Goal: Information Seeking & Learning: Learn about a topic

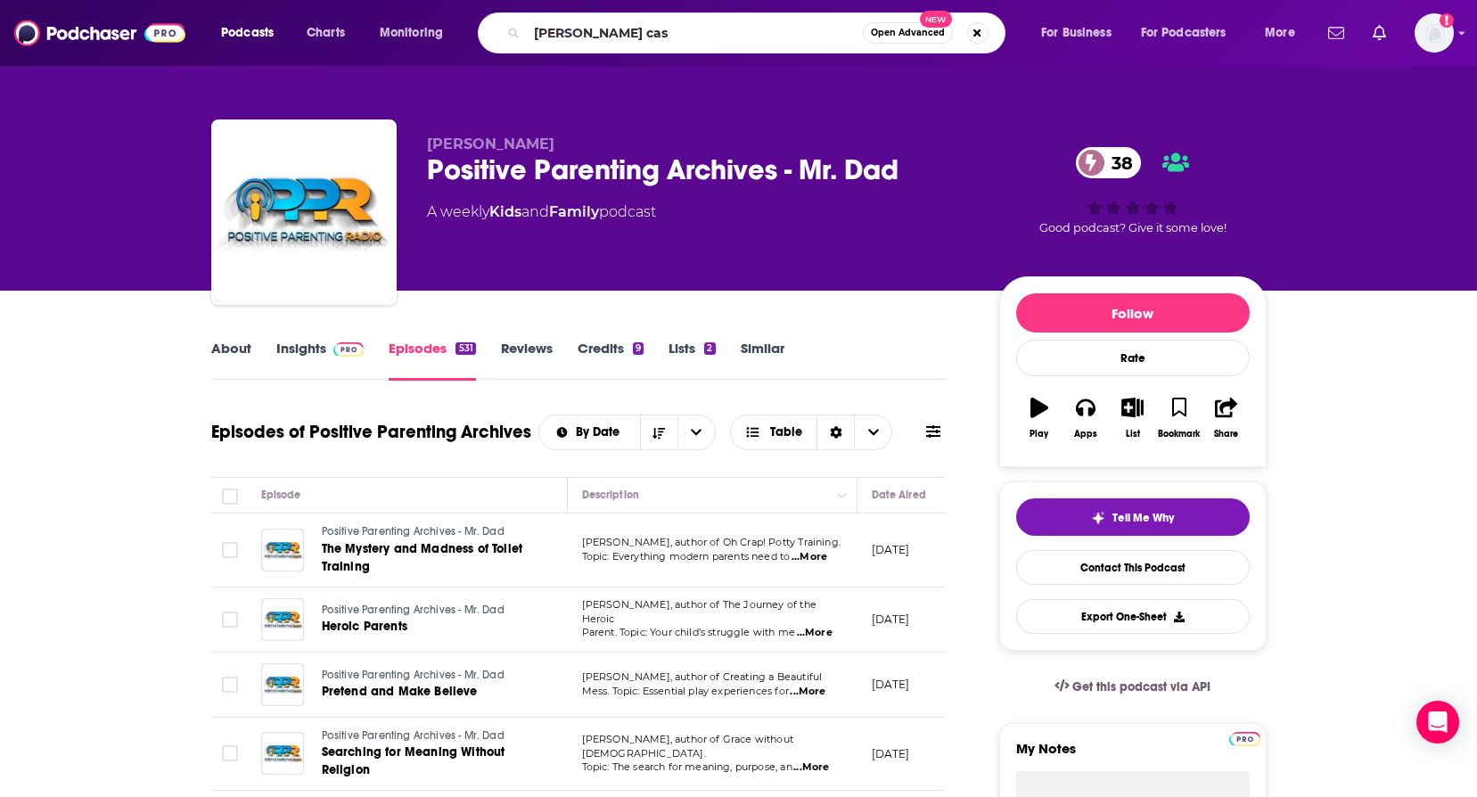
type input "[PERSON_NAME] cast"
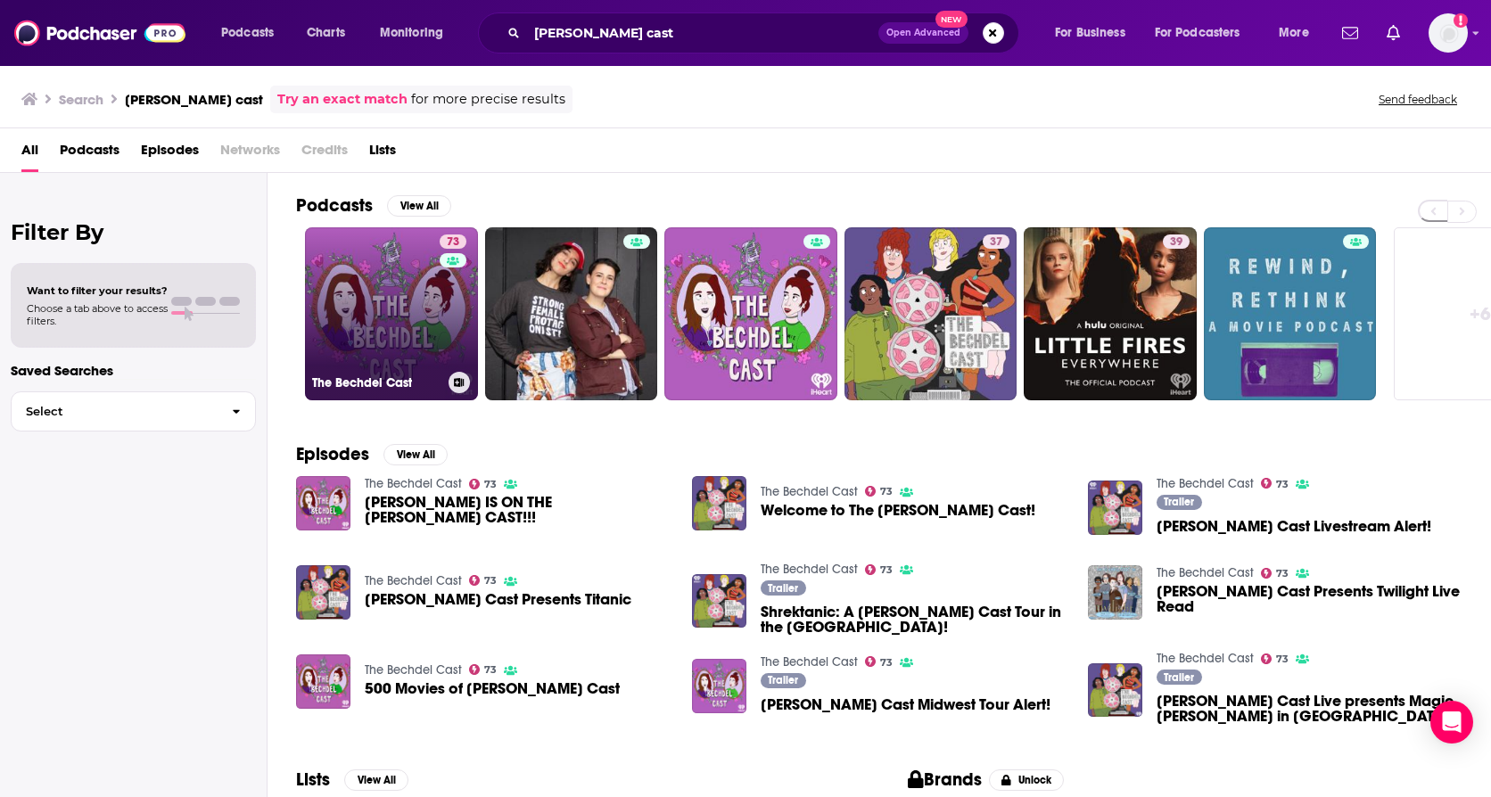
click at [363, 294] on link "73 The [PERSON_NAME] Cast" at bounding box center [391, 313] width 173 height 173
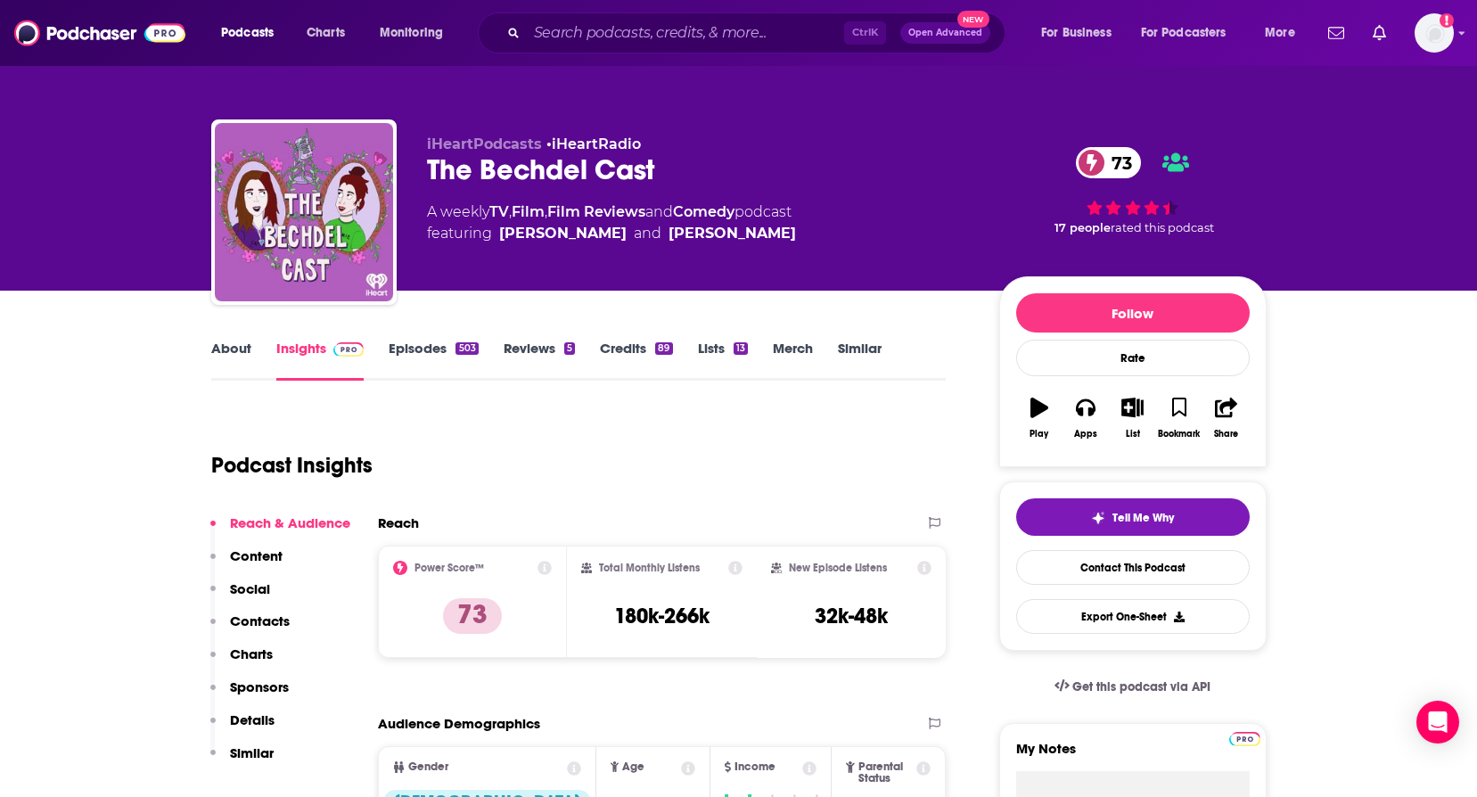
click at [221, 353] on link "About" at bounding box center [231, 360] width 40 height 41
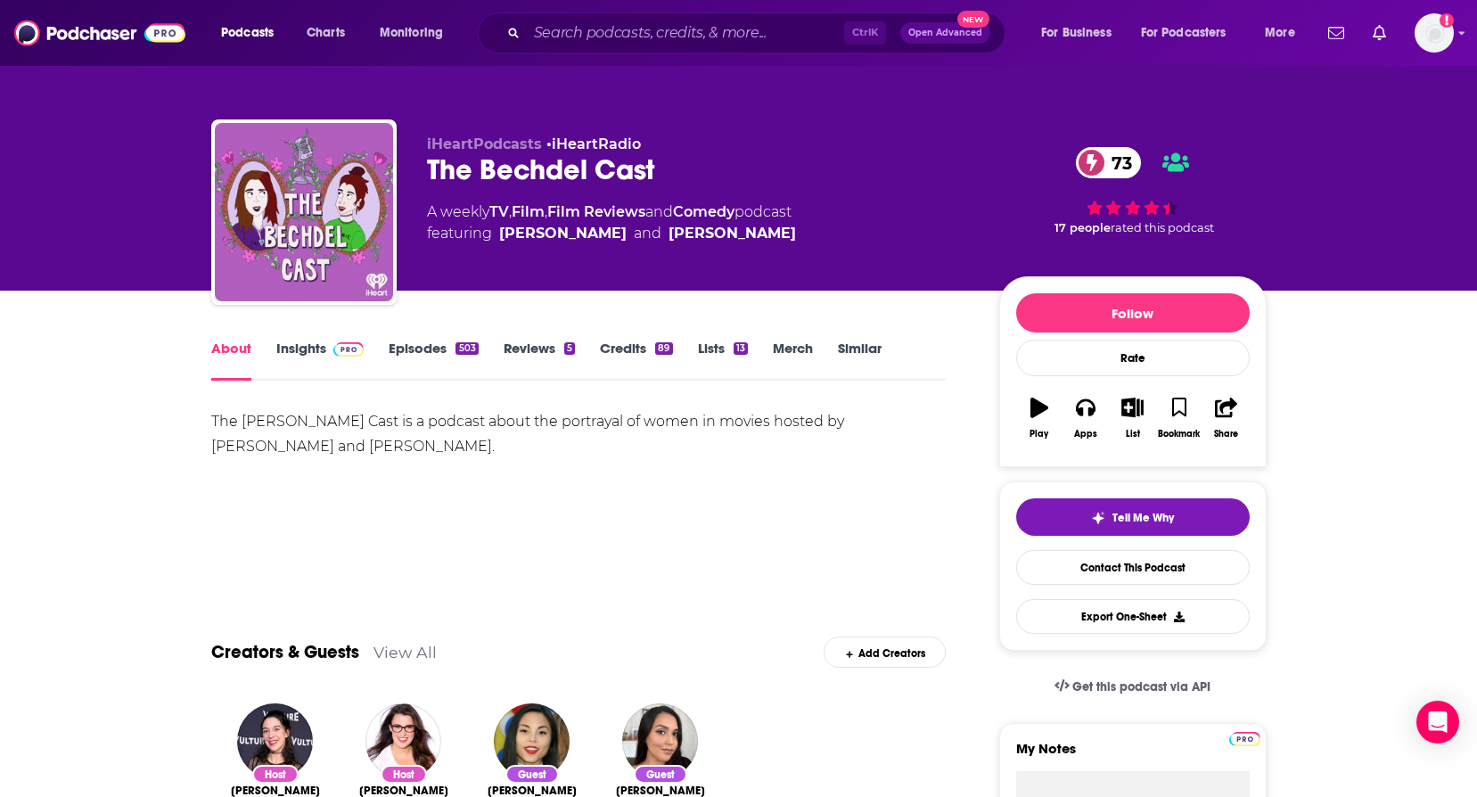
click at [415, 348] on link "Episodes 503" at bounding box center [433, 360] width 89 height 41
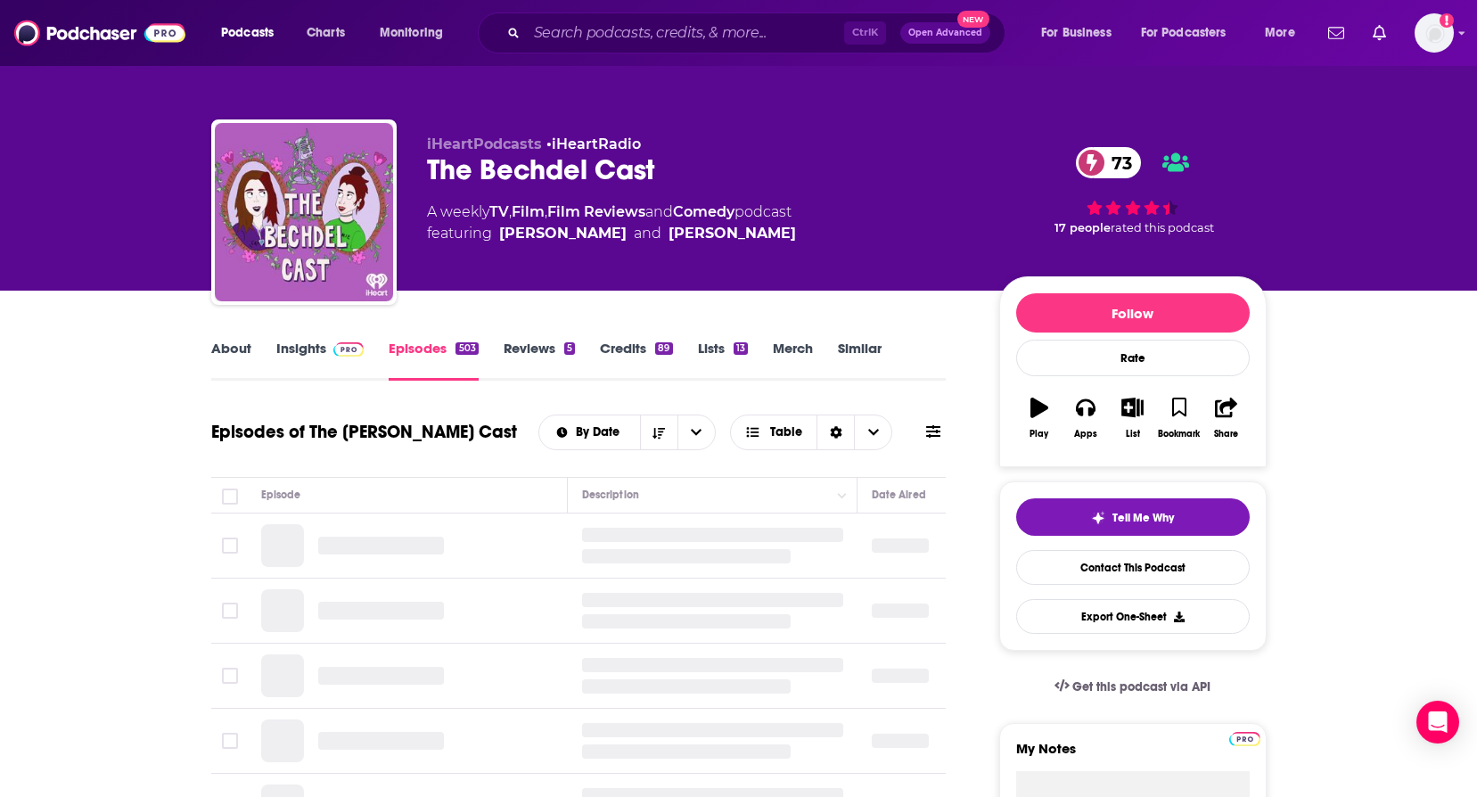
click at [338, 342] on img at bounding box center [348, 349] width 31 height 14
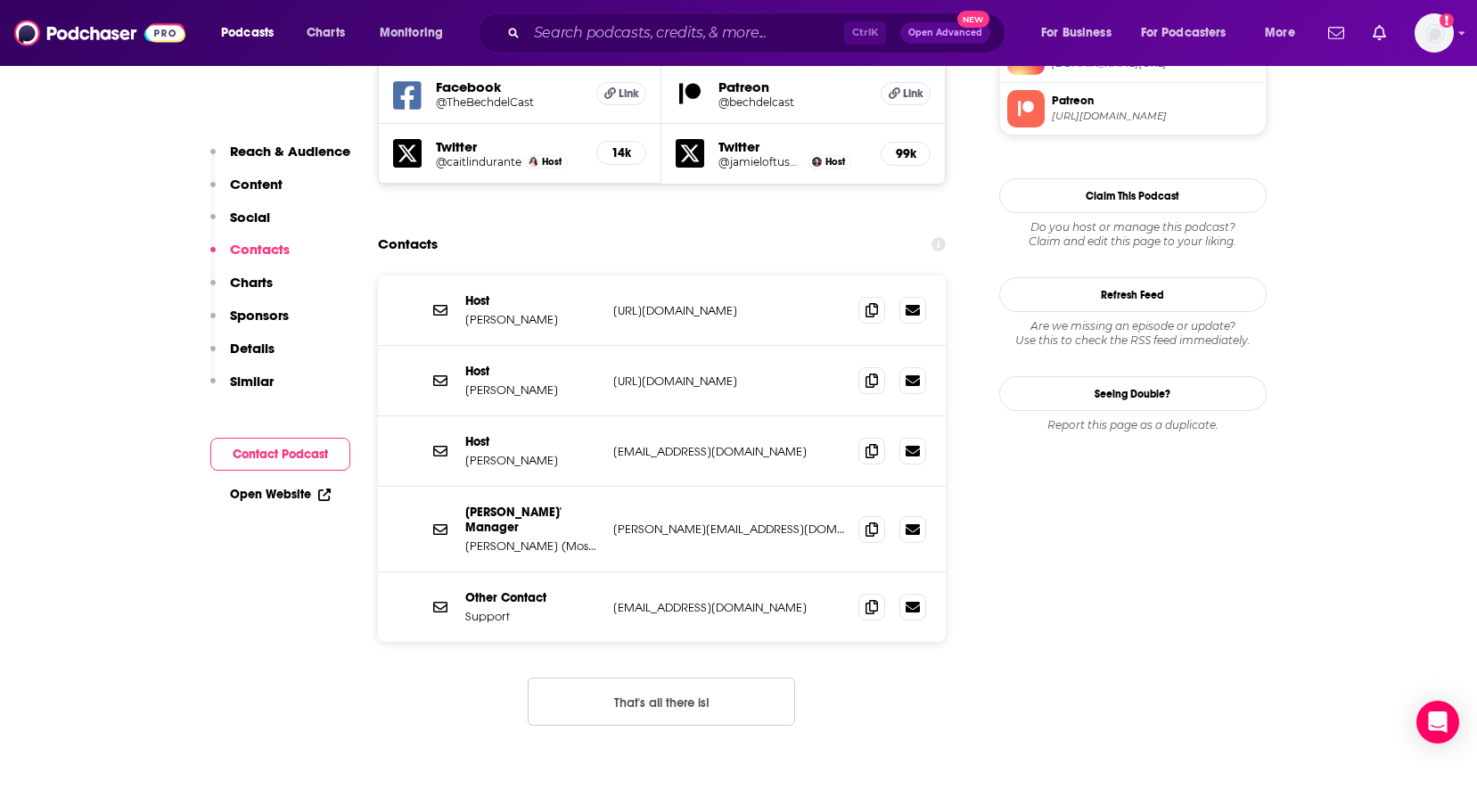
scroll to position [1605, 0]
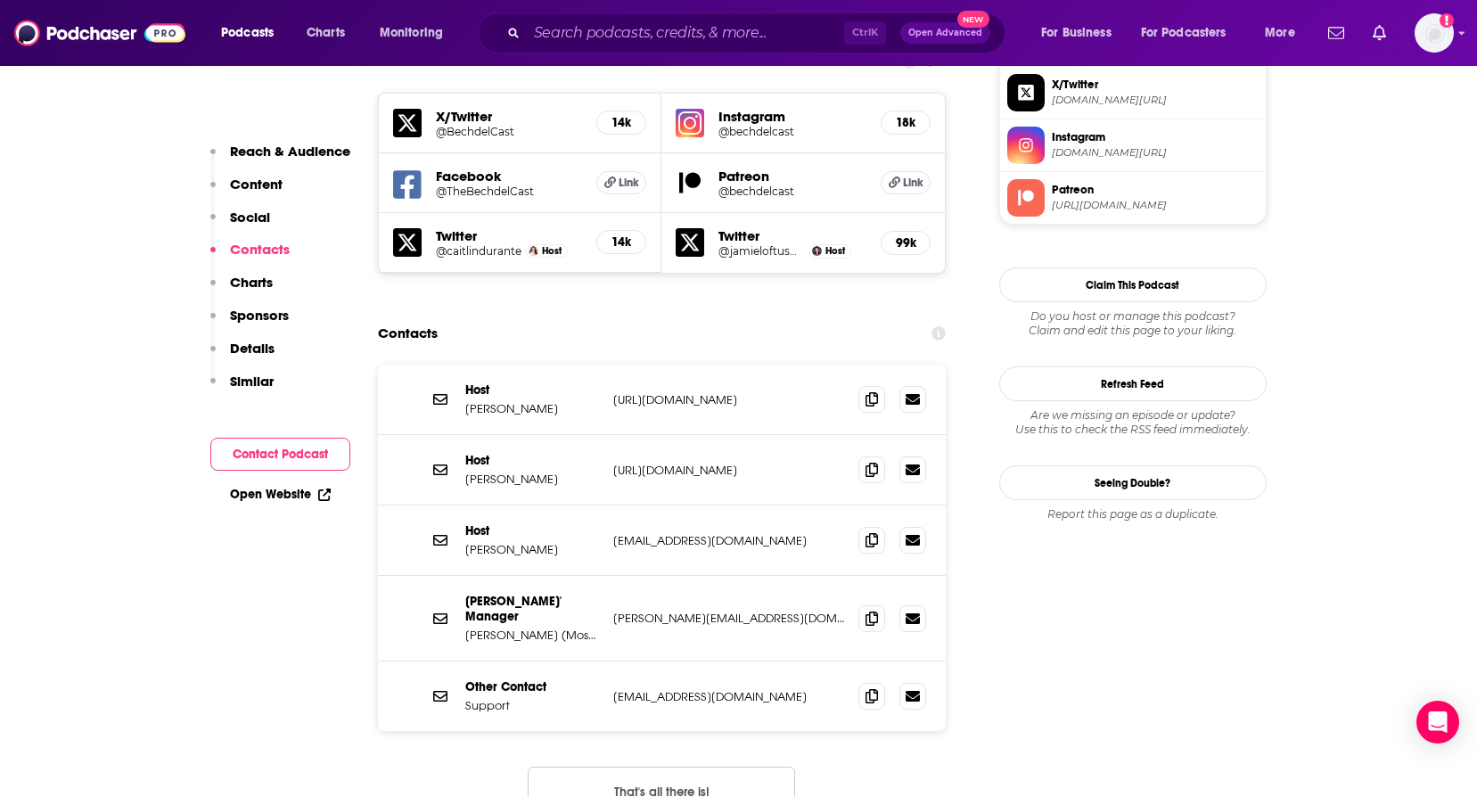
click at [656, 767] on button "That's all there is!" at bounding box center [662, 791] width 268 height 48
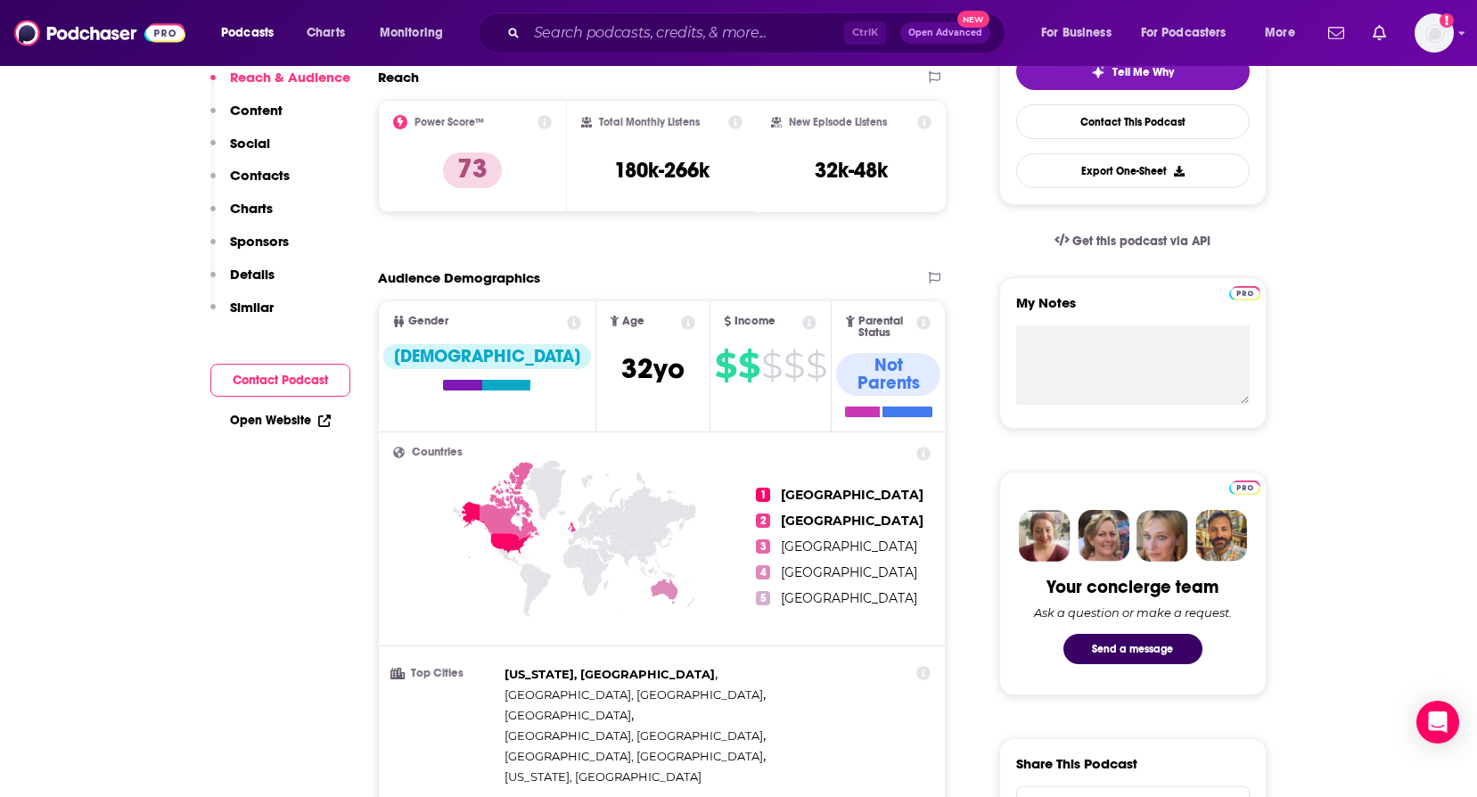
scroll to position [0, 0]
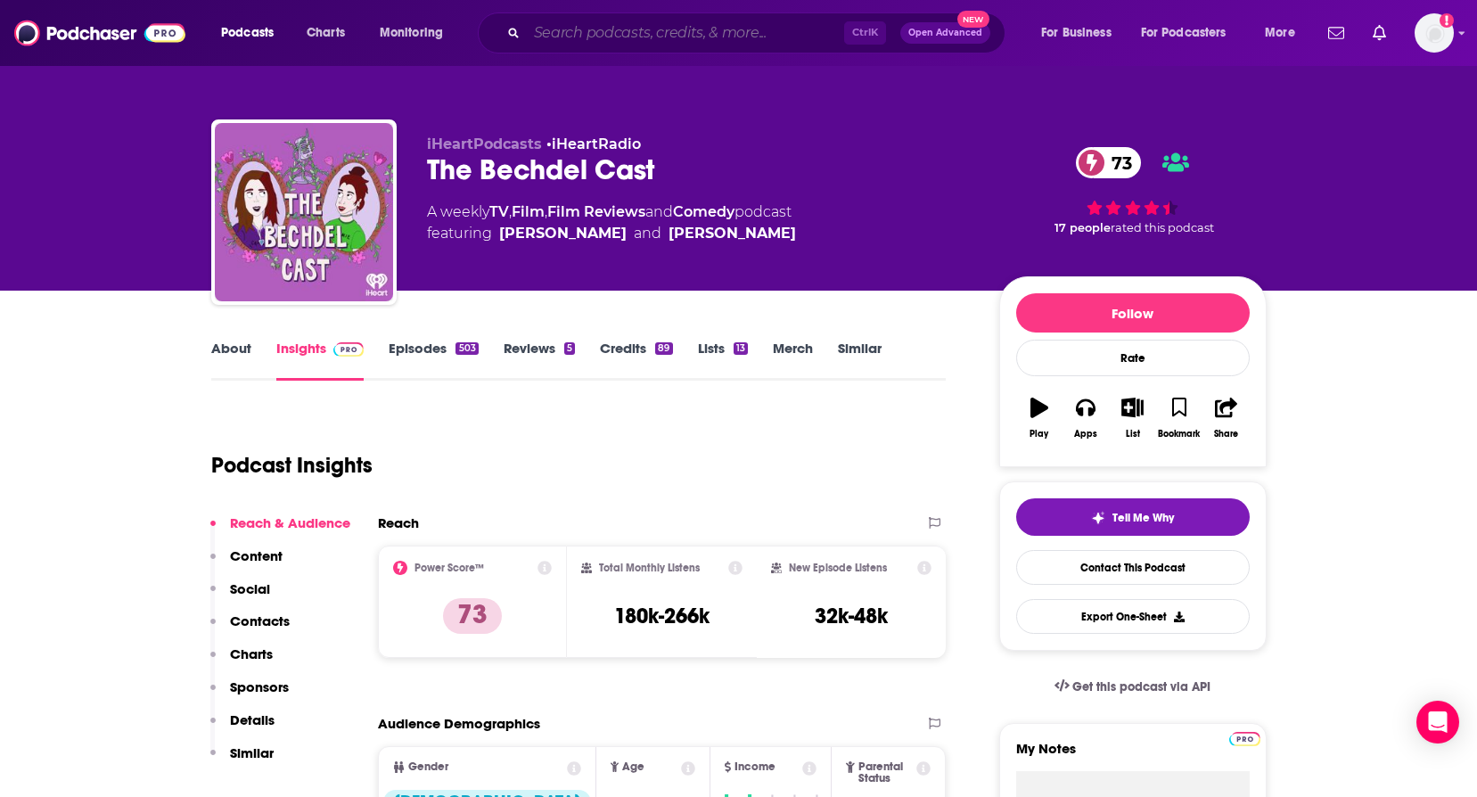
click at [567, 35] on input "Search podcasts, credits, & more..." at bounding box center [685, 33] width 317 height 29
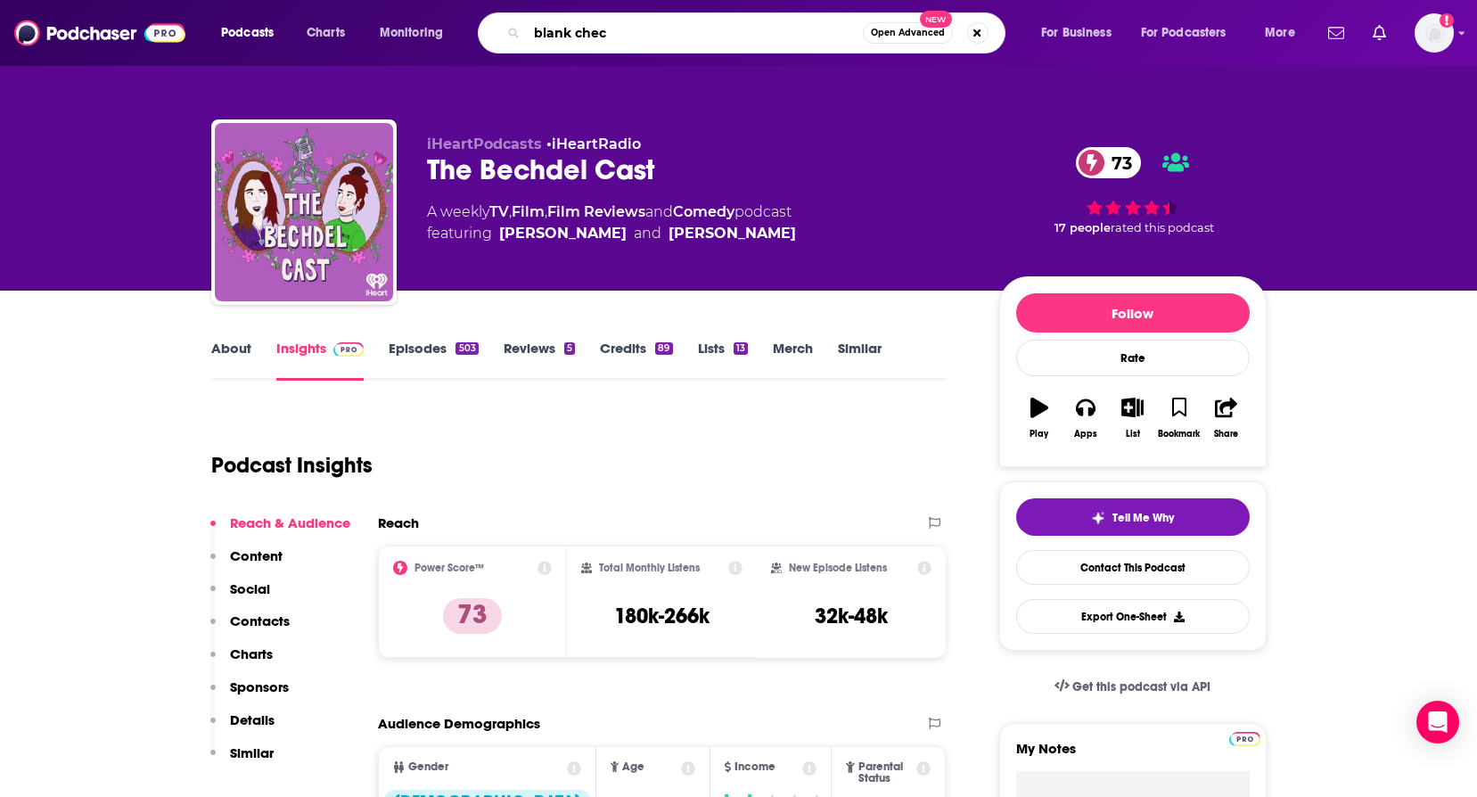
type input "blank check"
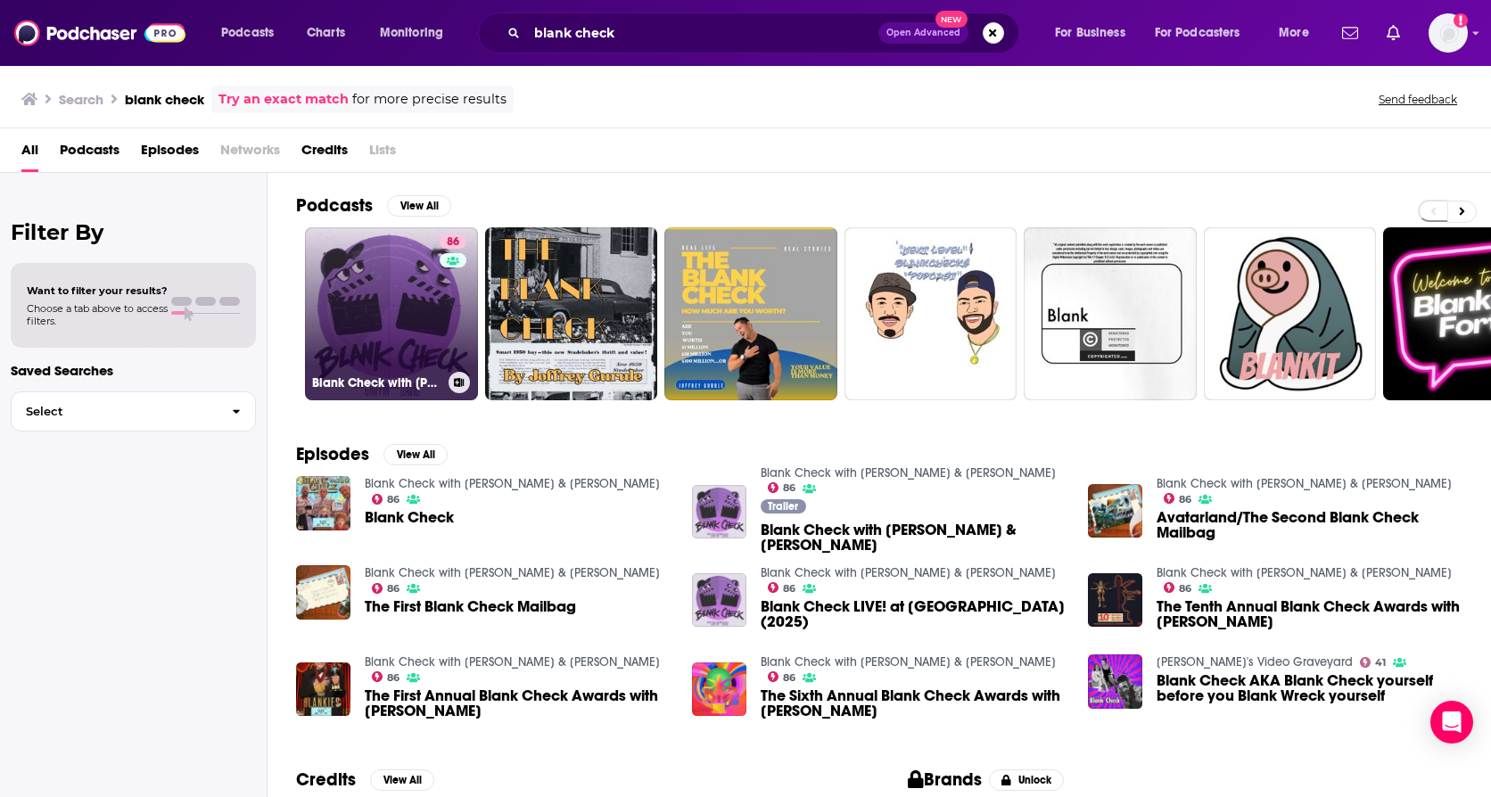
click at [366, 313] on link "86 Blank Check with [PERSON_NAME] & [PERSON_NAME]" at bounding box center [391, 313] width 173 height 173
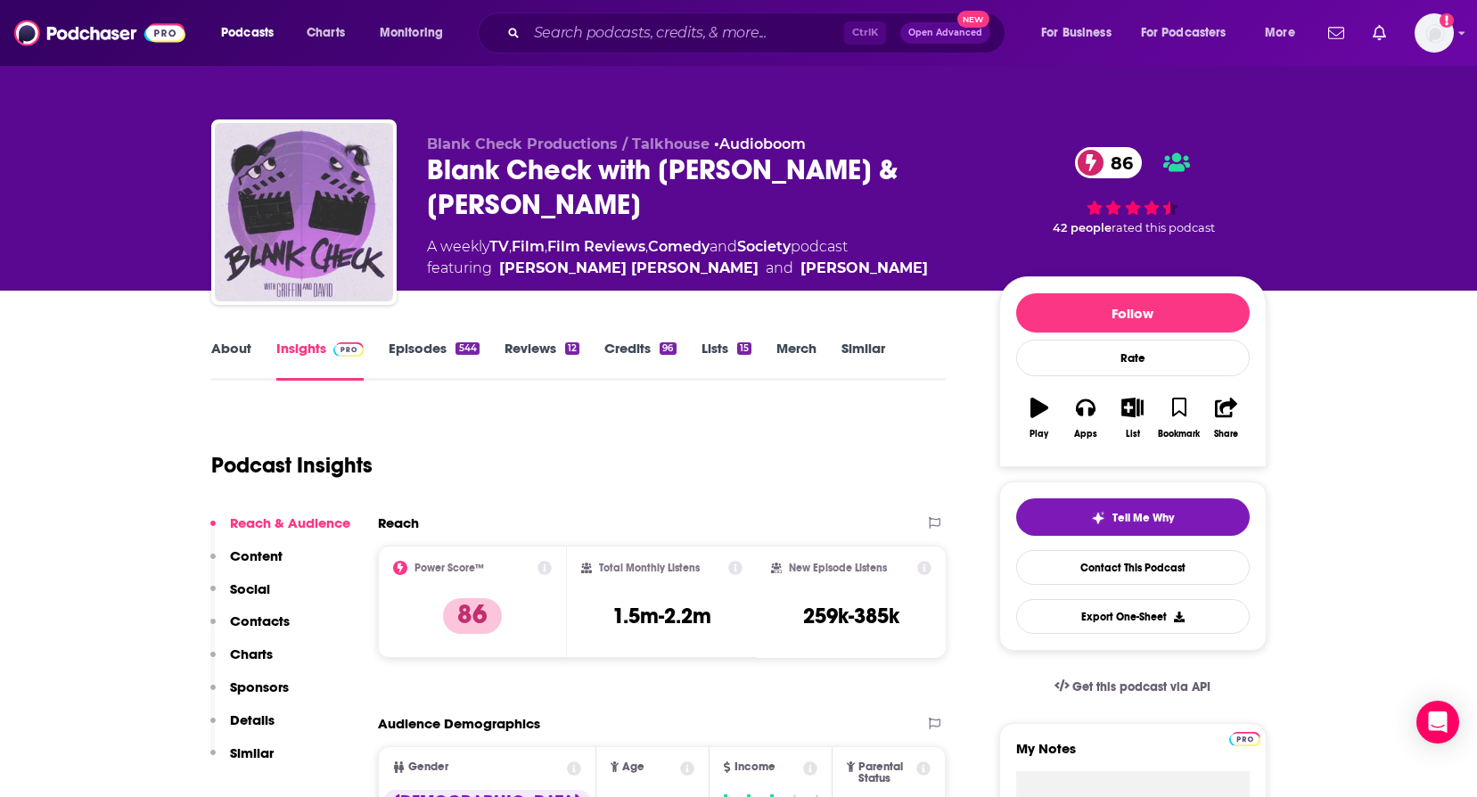
click at [247, 358] on link "About" at bounding box center [231, 360] width 40 height 41
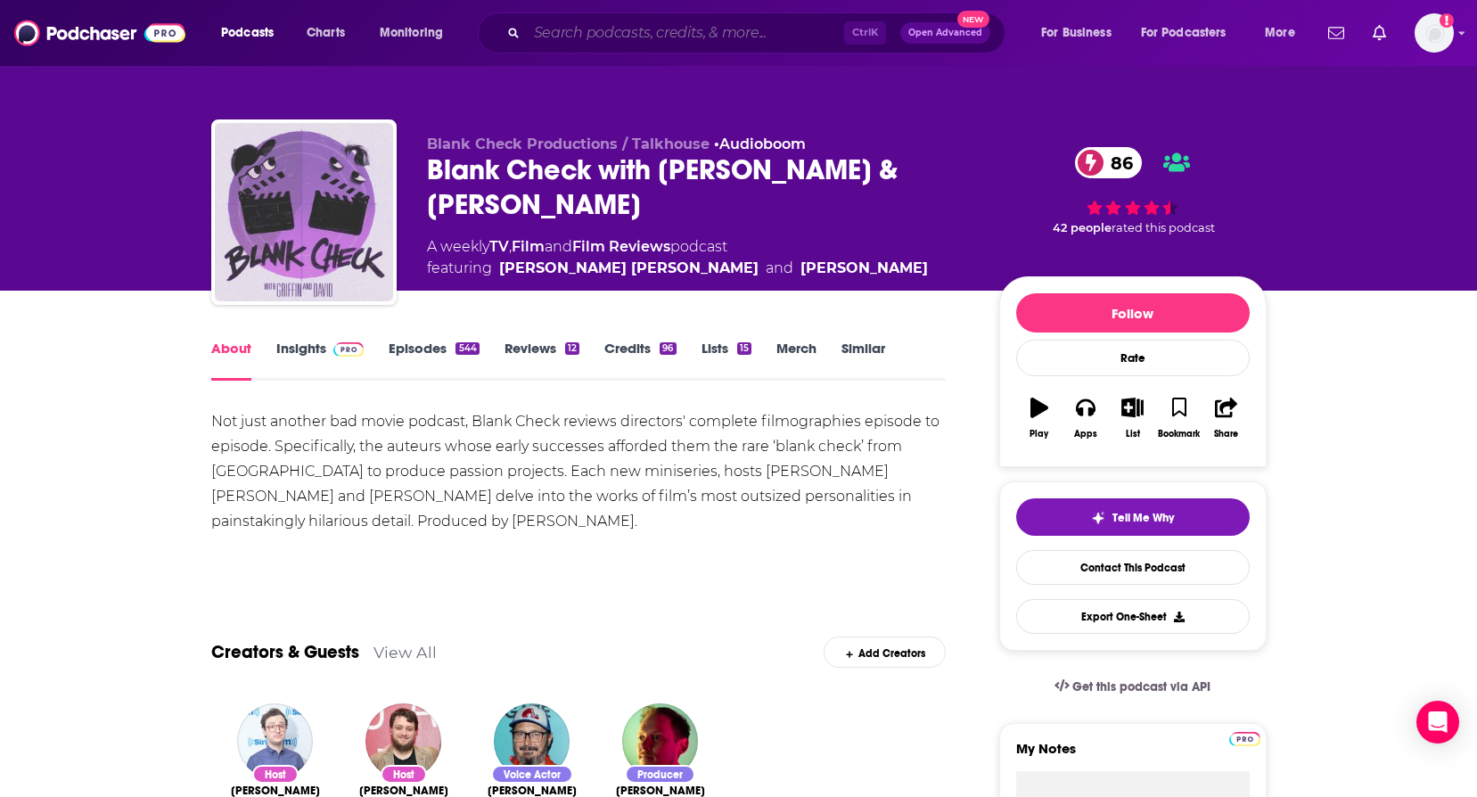
click at [584, 34] on input "Search podcasts, credits, & more..." at bounding box center [685, 33] width 317 height 29
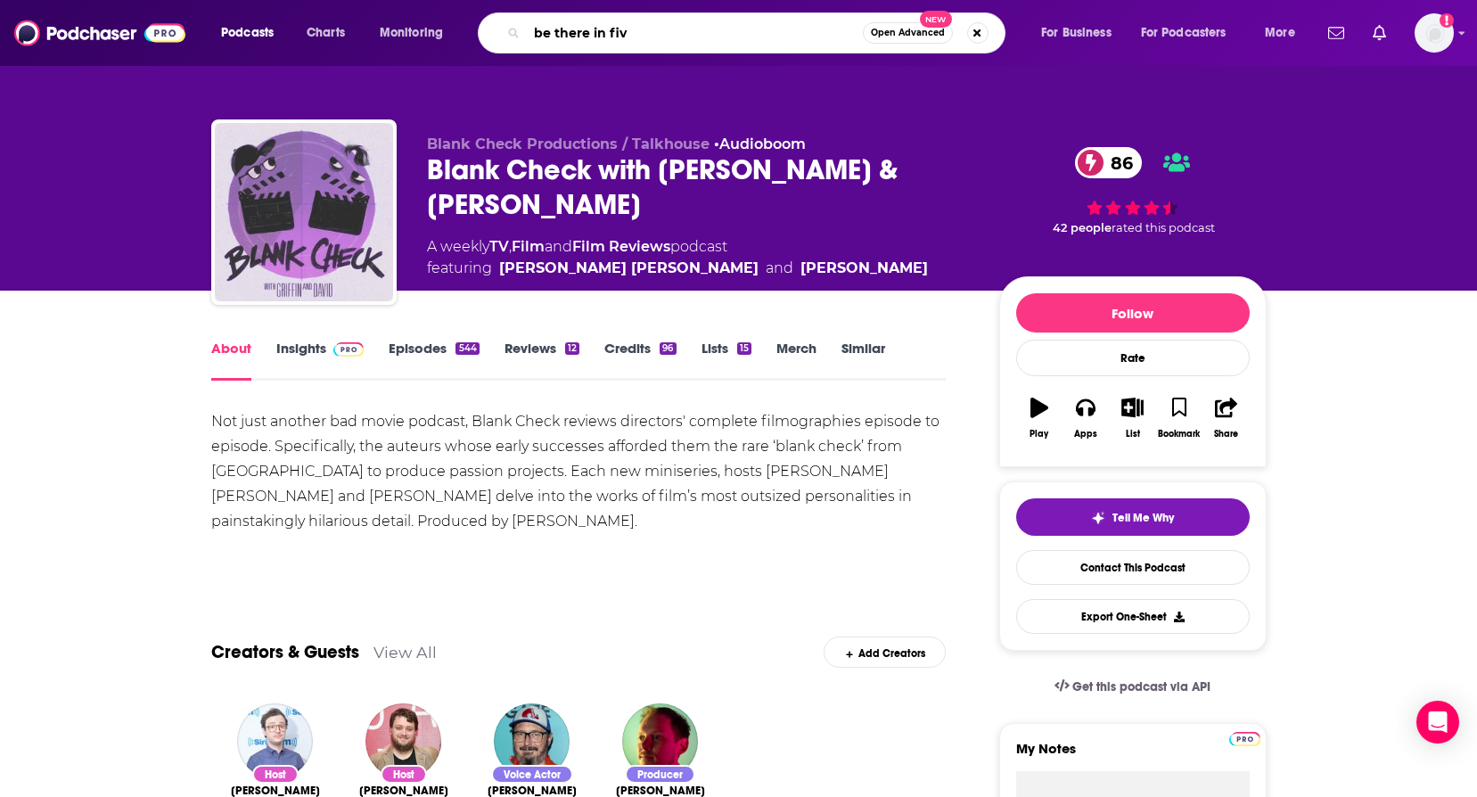
type input "be there in five"
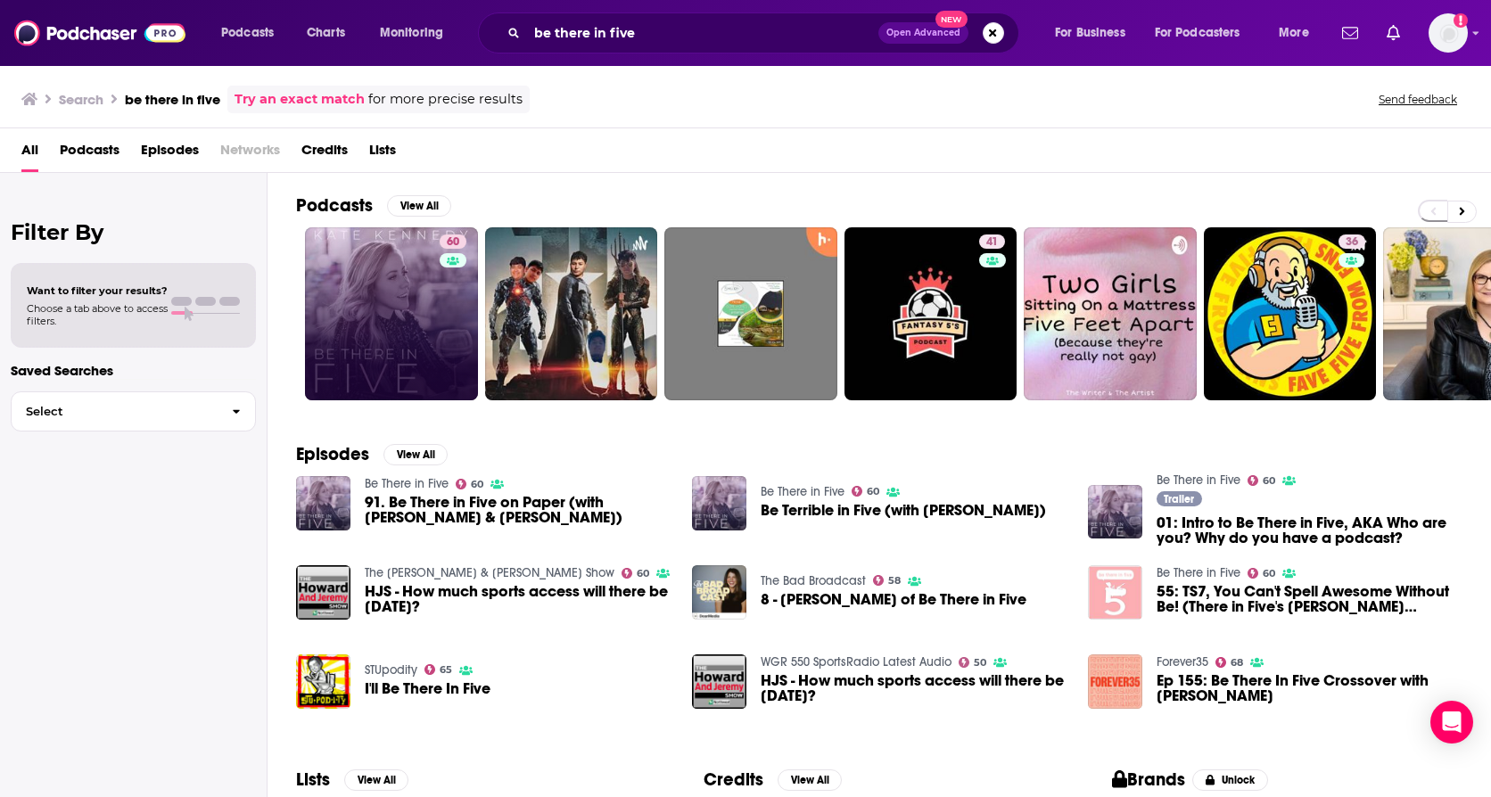
click at [397, 254] on link "60" at bounding box center [391, 313] width 173 height 173
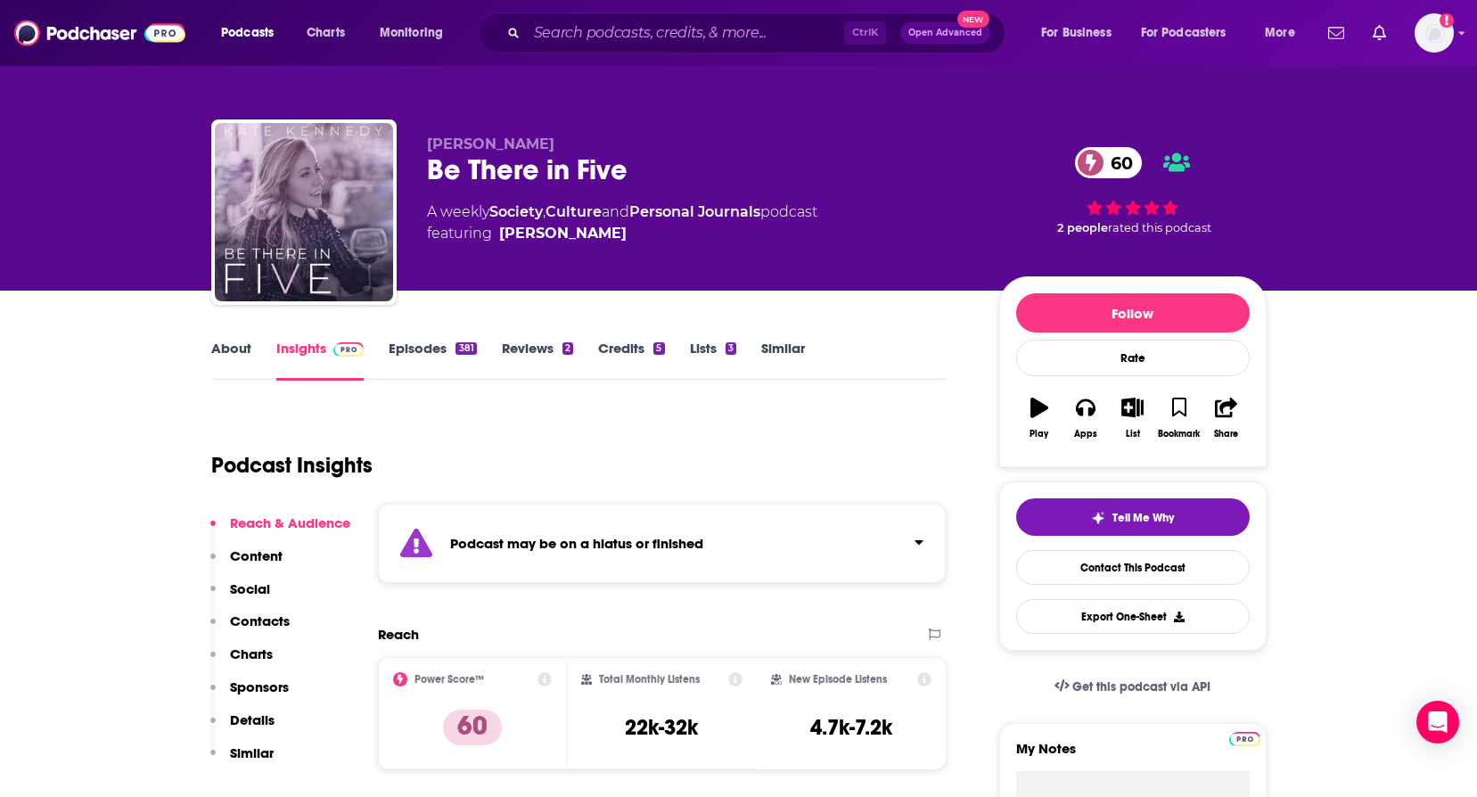
click at [242, 353] on link "About" at bounding box center [231, 360] width 40 height 41
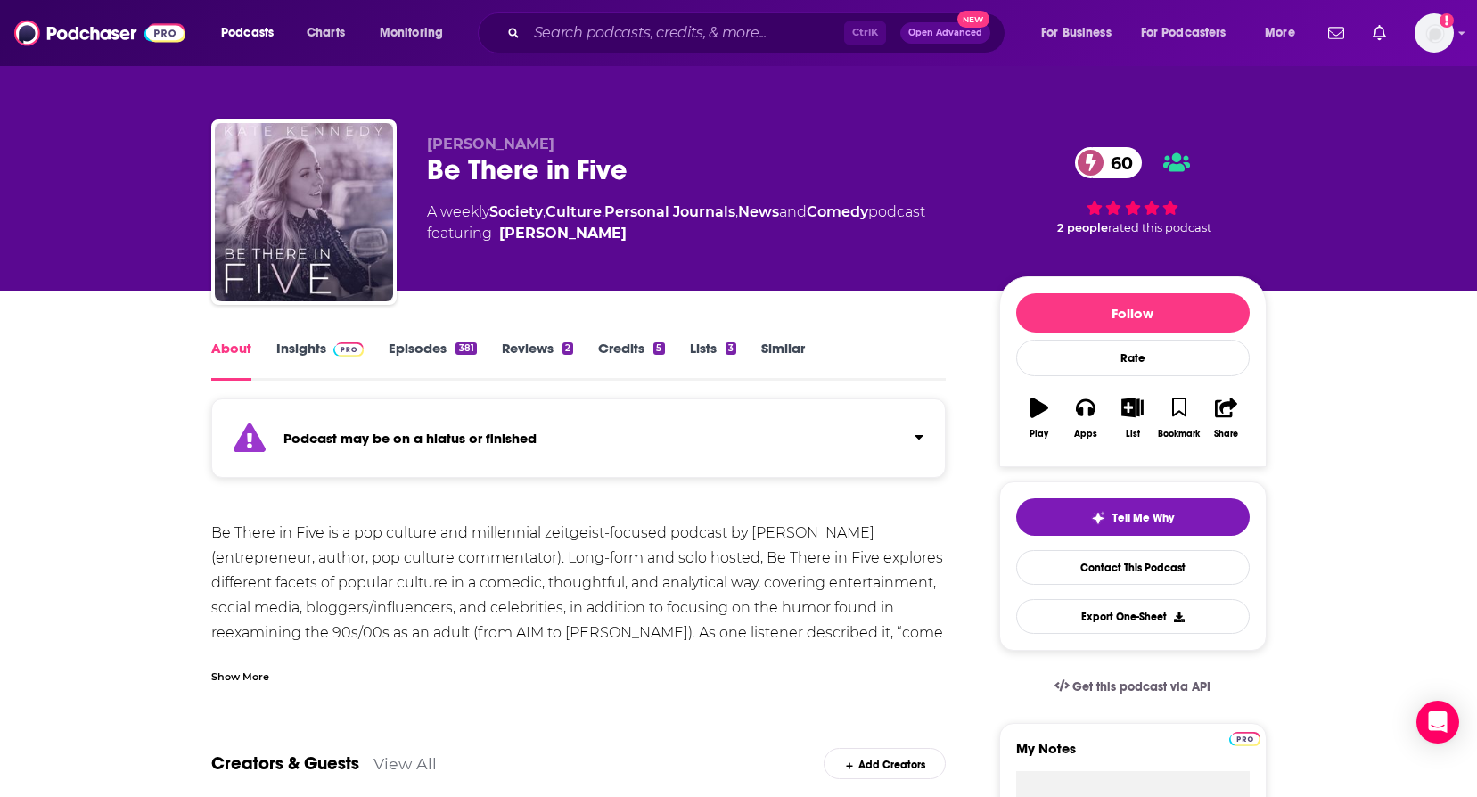
drag, startPoint x: 328, startPoint y: 355, endPoint x: 860, endPoint y: 17, distance: 629.8
click at [328, 355] on span at bounding box center [345, 348] width 38 height 17
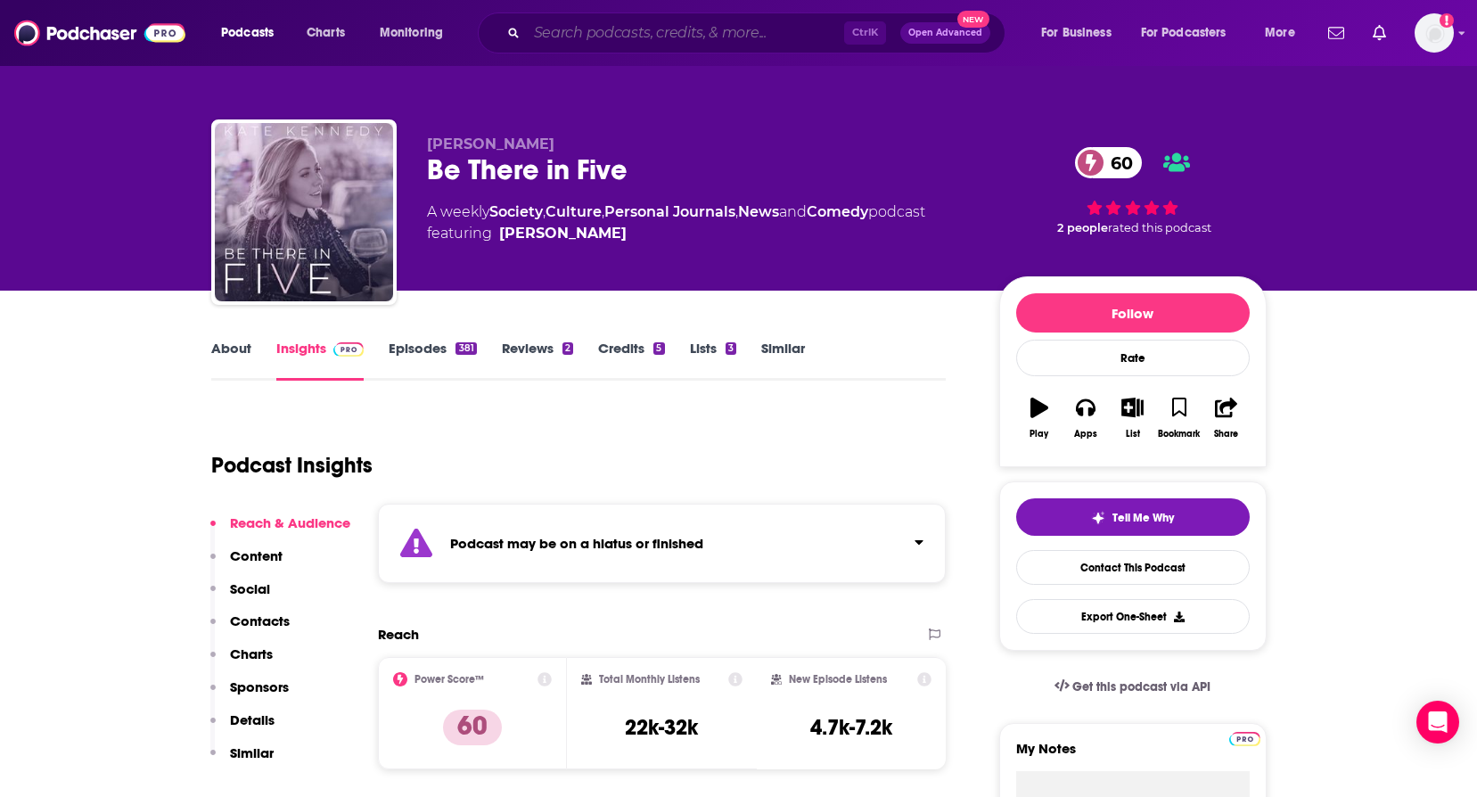
click at [583, 29] on input "Search podcasts, credits, & more..." at bounding box center [685, 33] width 317 height 29
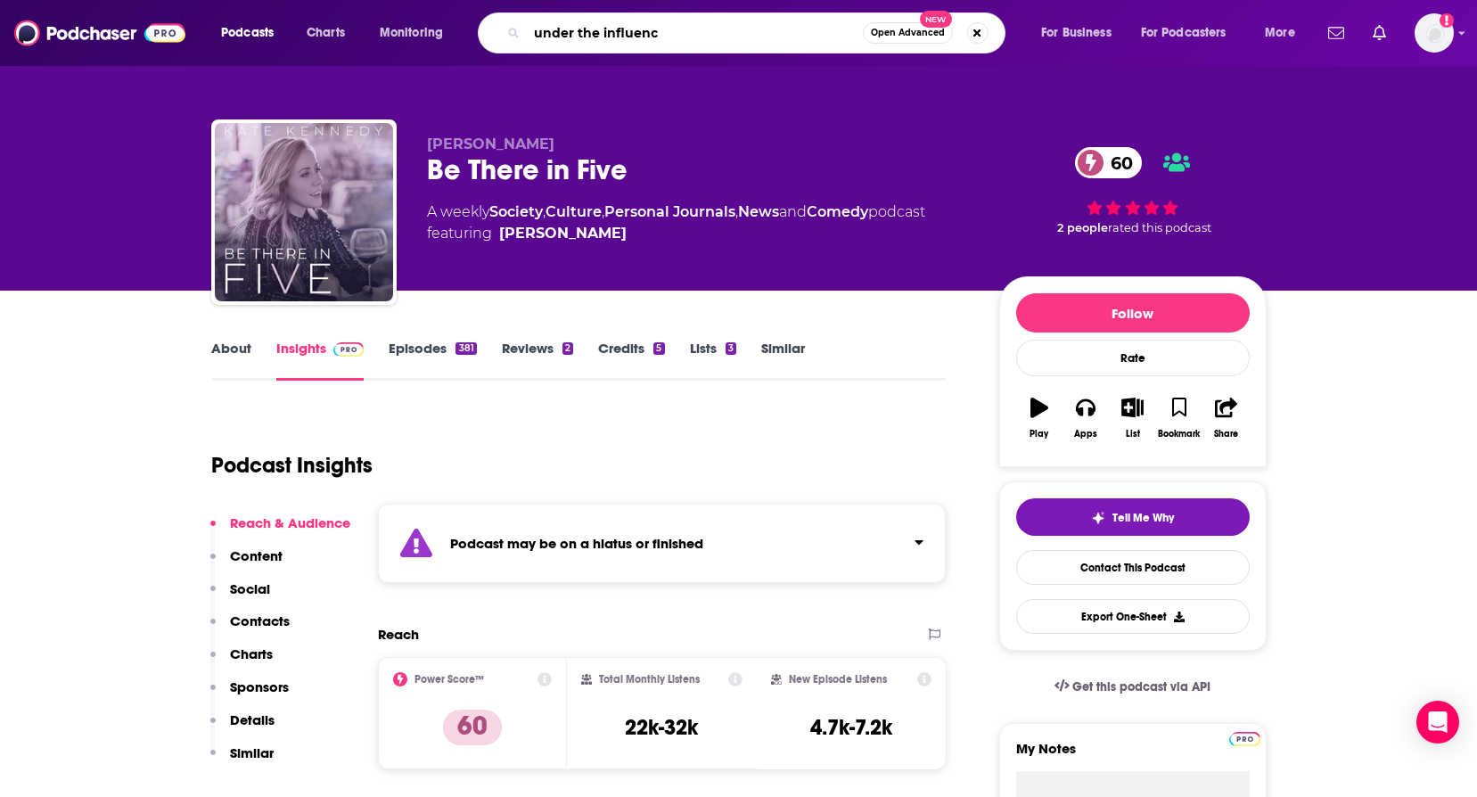
type input "under the influence"
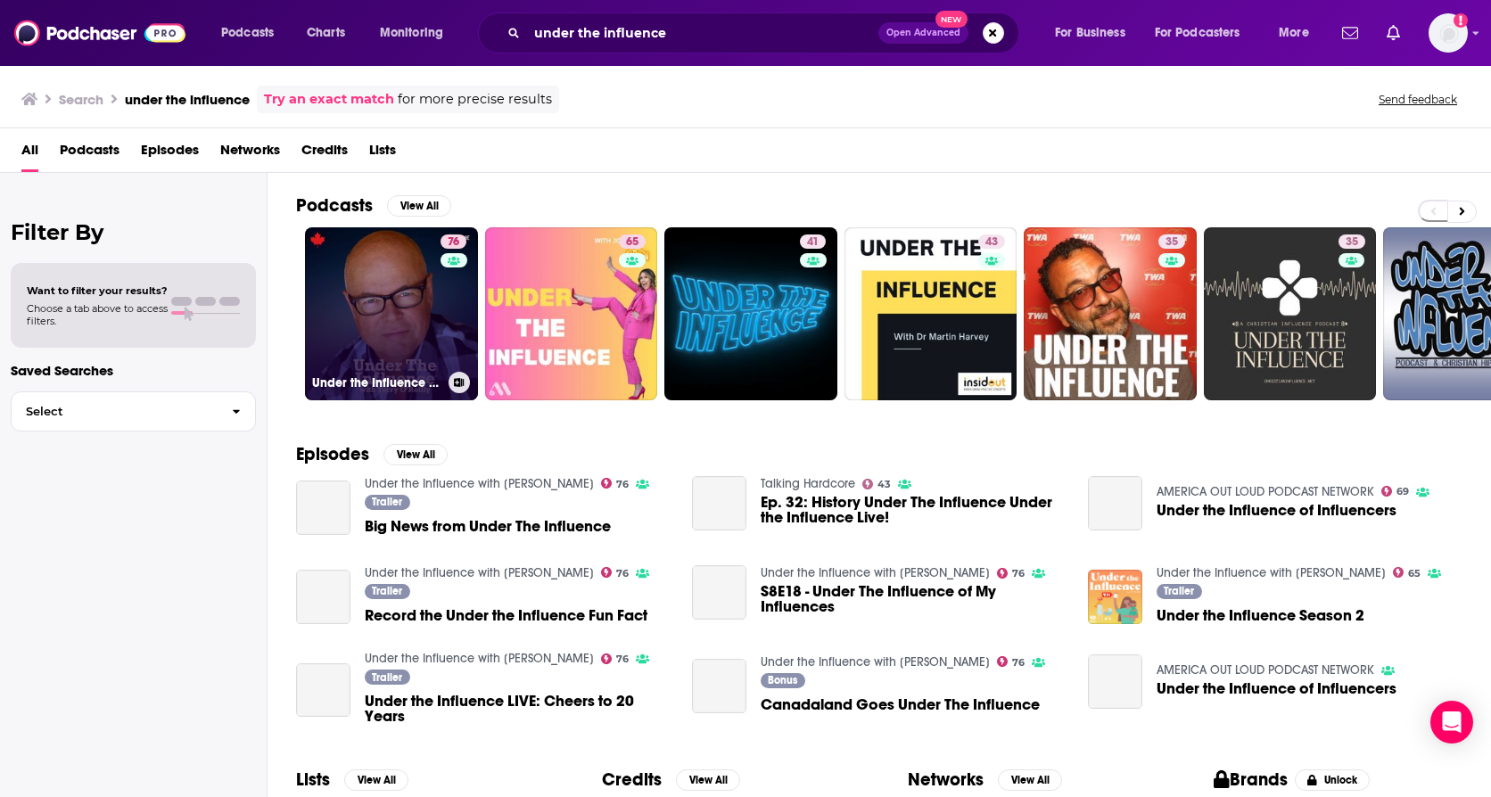
click at [447, 300] on div "76" at bounding box center [455, 303] width 30 height 137
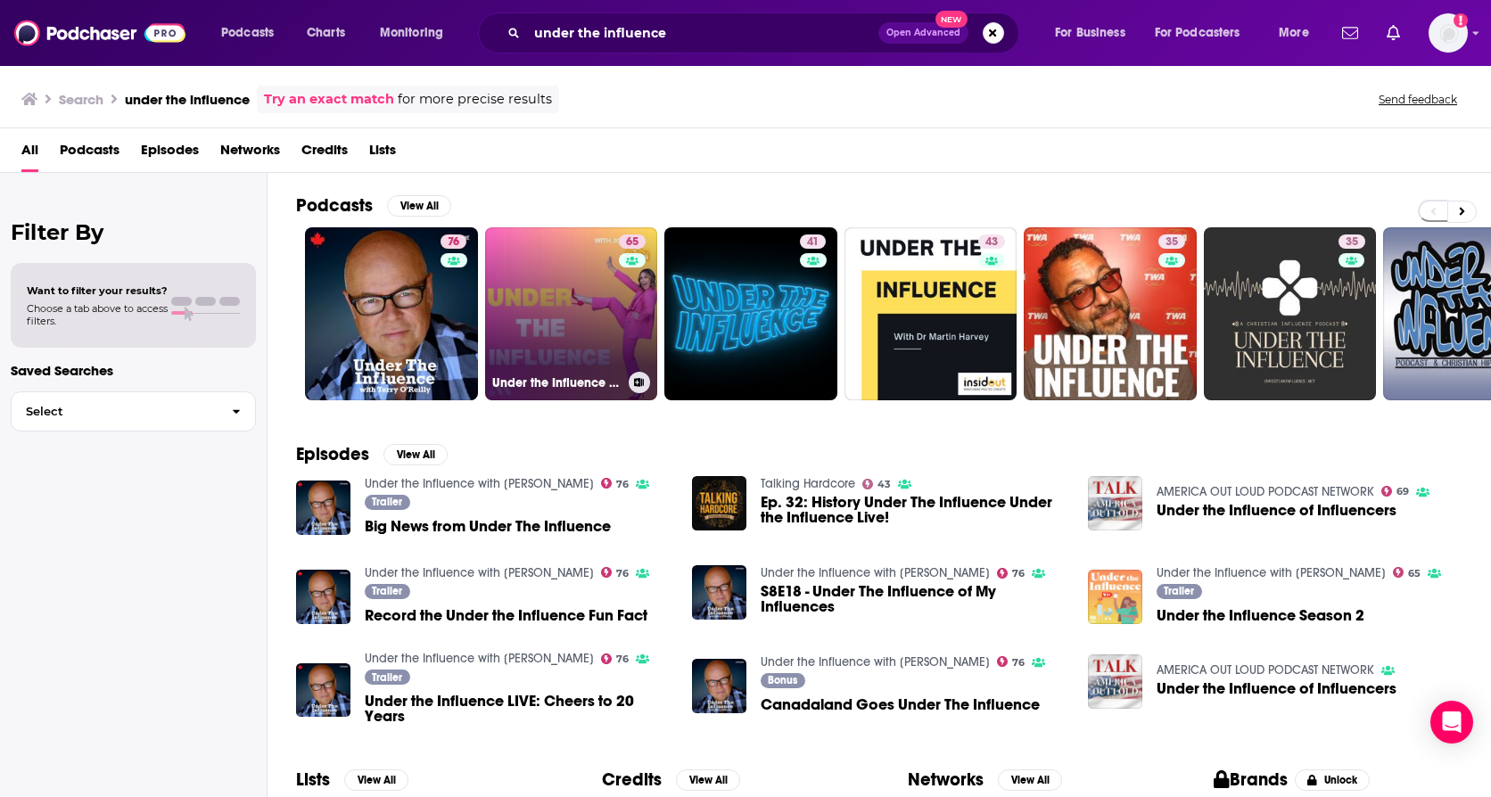
click at [623, 304] on div "65" at bounding box center [634, 303] width 31 height 137
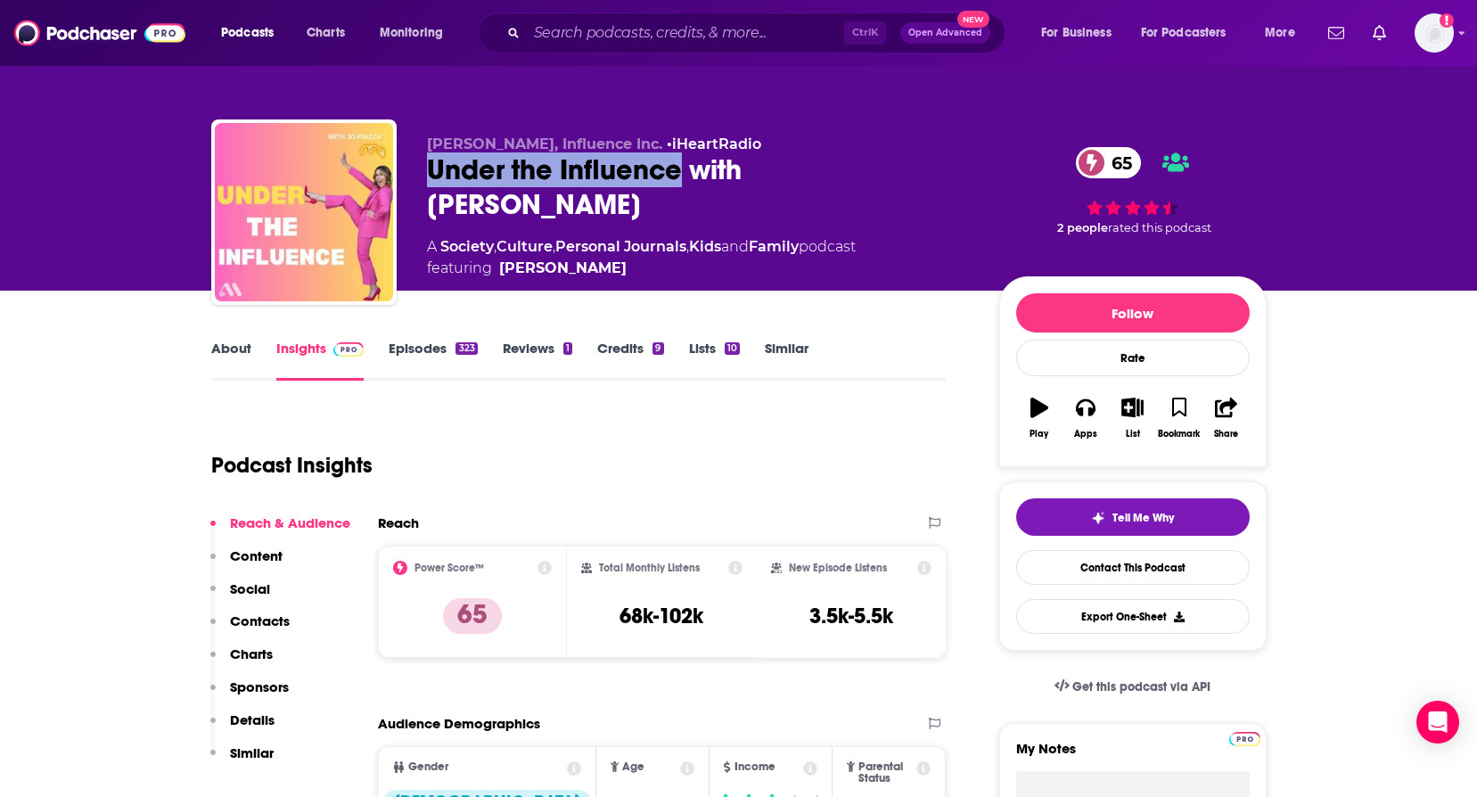
drag, startPoint x: 432, startPoint y: 163, endPoint x: 676, endPoint y: 162, distance: 244.3
click at [676, 162] on div "Under the Influence with [PERSON_NAME] 65" at bounding box center [699, 187] width 544 height 70
copy h2 "Under the Influence"
